Goal: Information Seeking & Learning: Learn about a topic

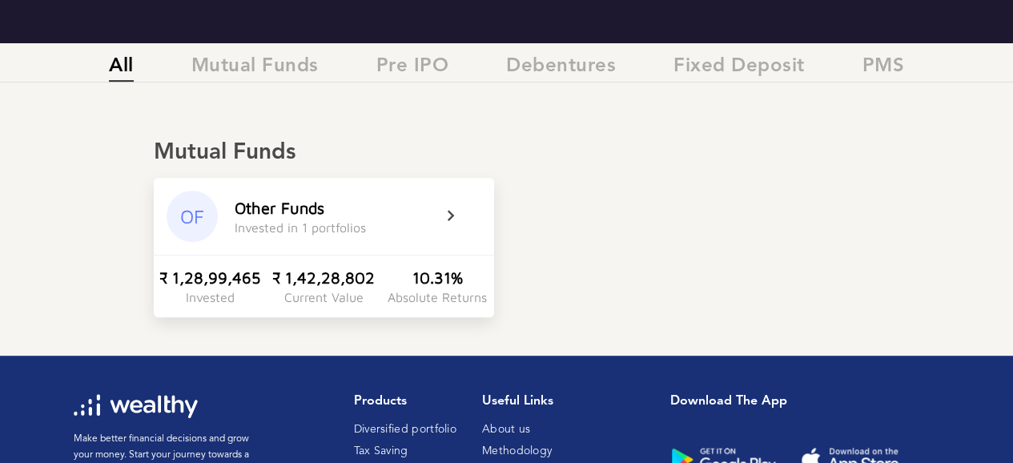
scroll to position [252, 0]
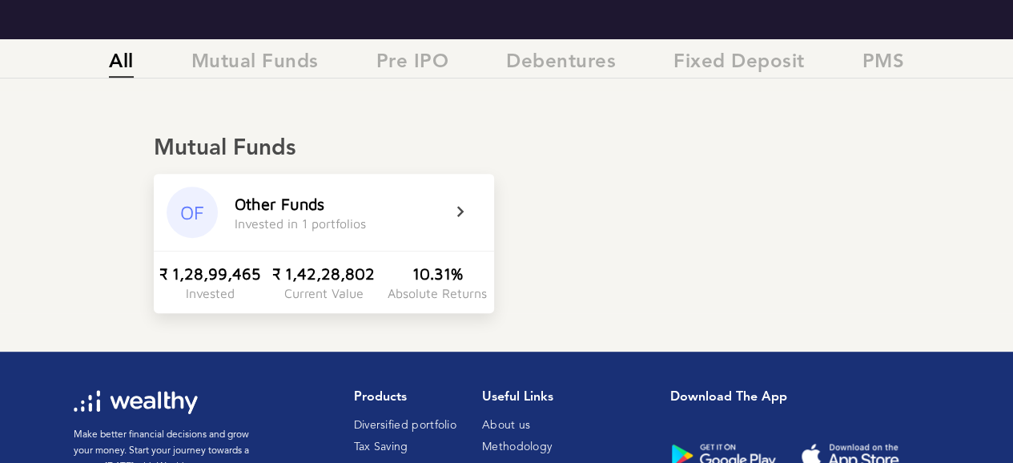
click at [458, 215] on icon at bounding box center [471, 212] width 40 height 19
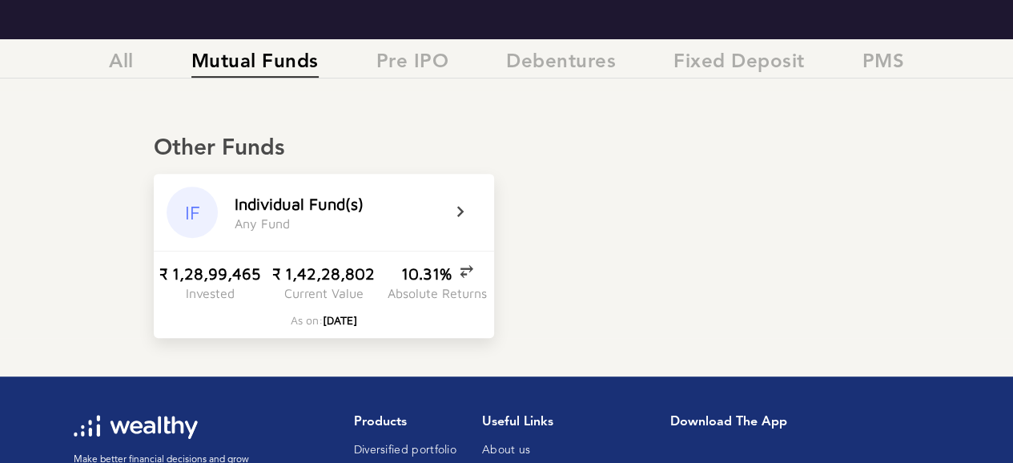
click at [456, 211] on icon at bounding box center [471, 212] width 40 height 19
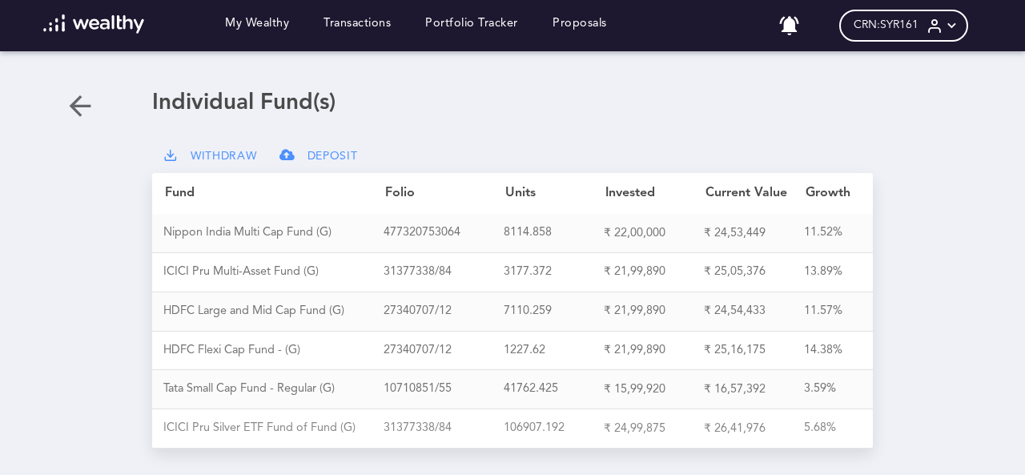
click at [299, 421] on div "I C I C I P r u S i l v e r E T F F u n d o f F u n d ( G )" at bounding box center [273, 428] width 220 height 14
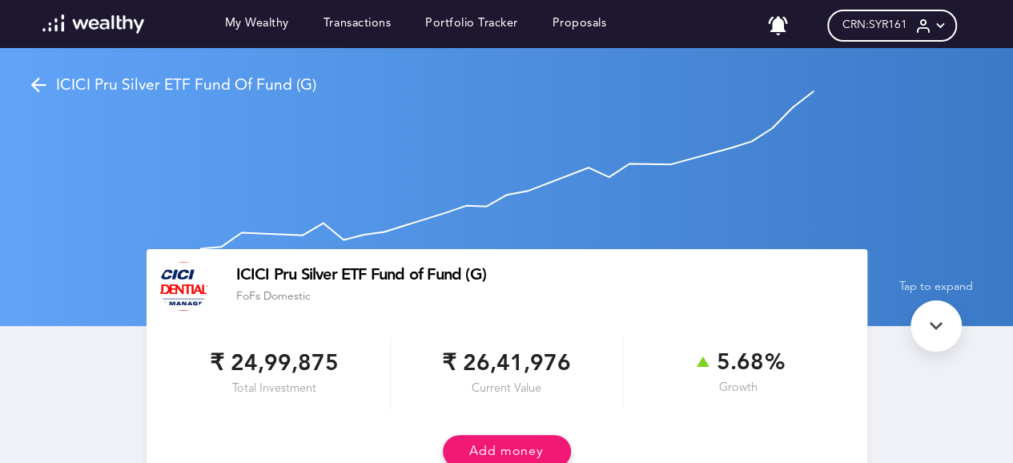
click at [949, 26] on icon at bounding box center [940, 26] width 17 height 17
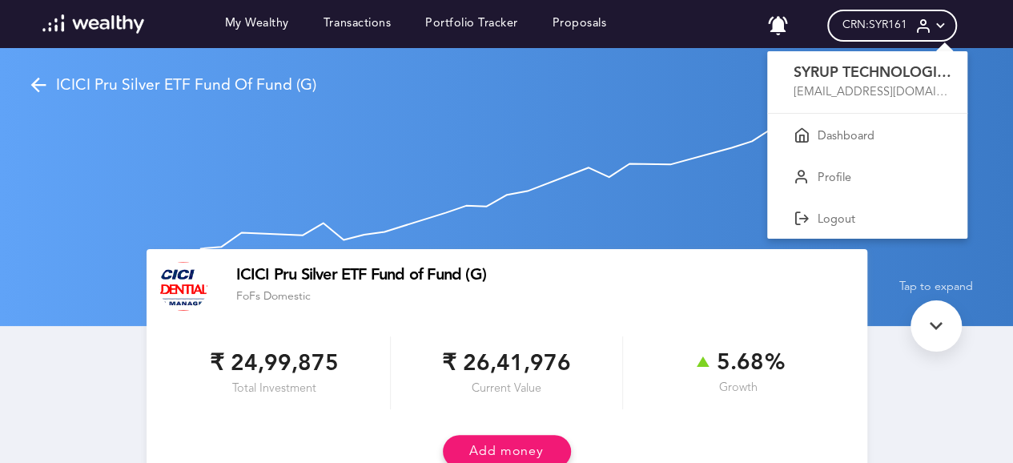
click at [952, 26] on div at bounding box center [506, 231] width 1013 height 463
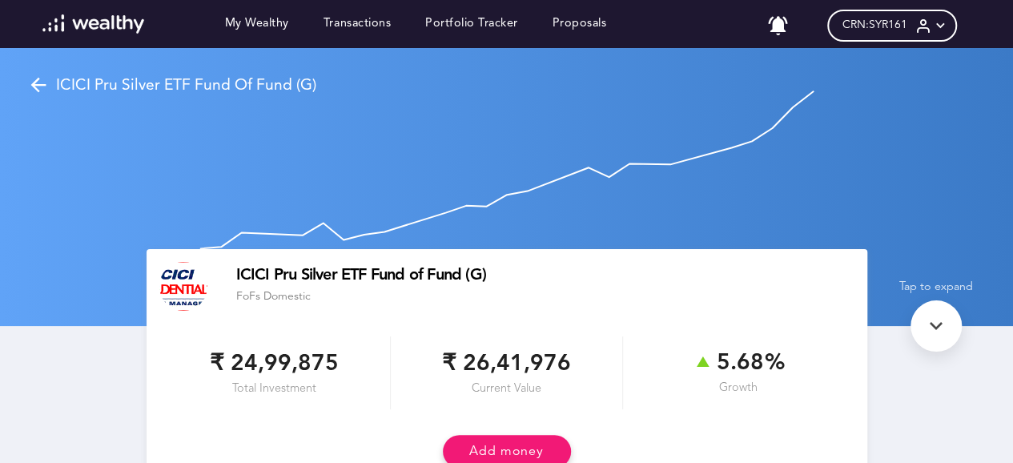
click at [949, 26] on icon at bounding box center [940, 26] width 17 height 17
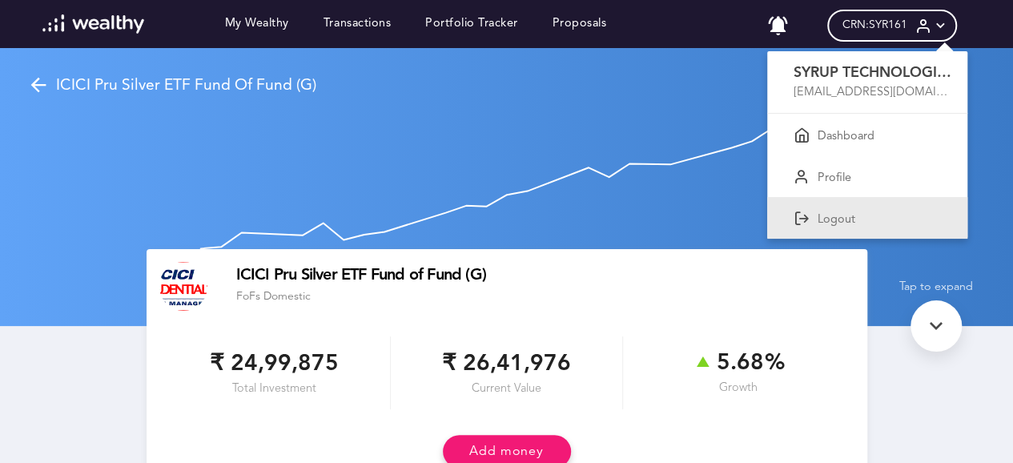
click at [841, 219] on p "Logout" at bounding box center [836, 220] width 38 height 14
